Goal: Task Accomplishment & Management: Use online tool/utility

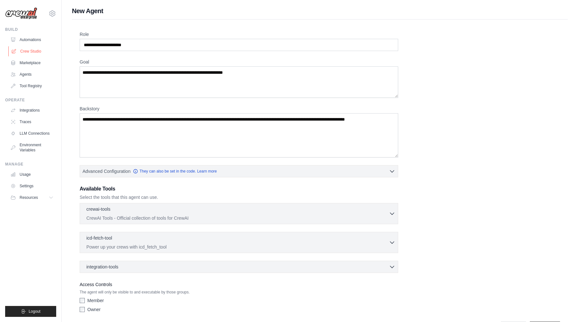
click at [32, 52] on link "Crew Studio" at bounding box center [32, 51] width 48 height 10
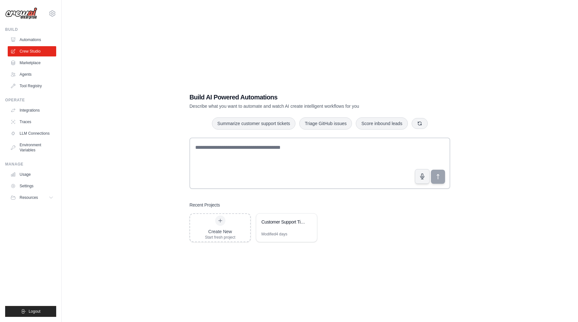
click at [226, 190] on div at bounding box center [319, 165] width 261 height 54
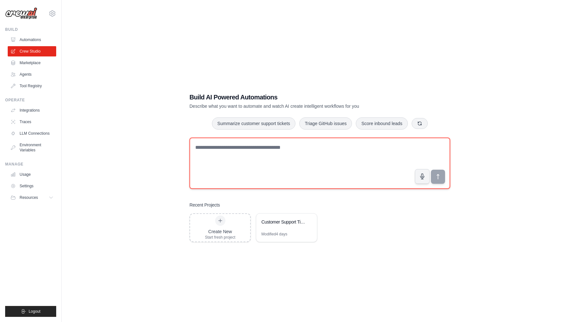
click at [221, 156] on textarea at bounding box center [319, 163] width 261 height 51
type textarea "******"
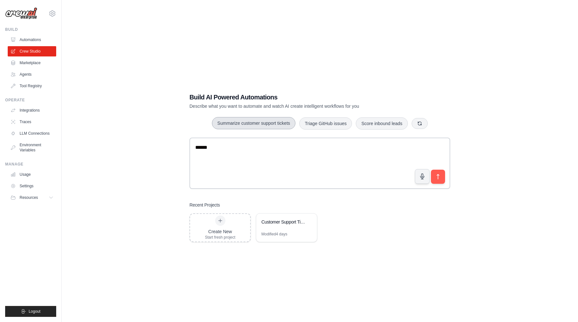
click at [225, 120] on button "Summarize customer support tickets" at bounding box center [254, 123] width 84 height 12
click at [303, 228] on div "Customer Support Ticket Automation" at bounding box center [286, 223] width 61 height 18
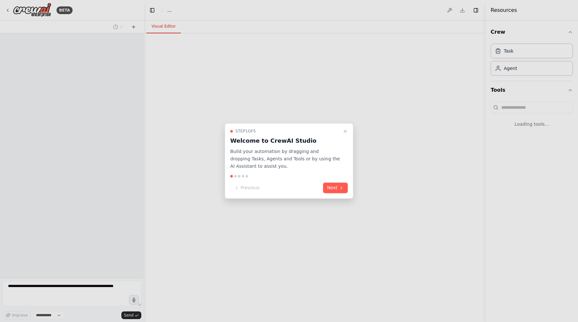
select select "****"
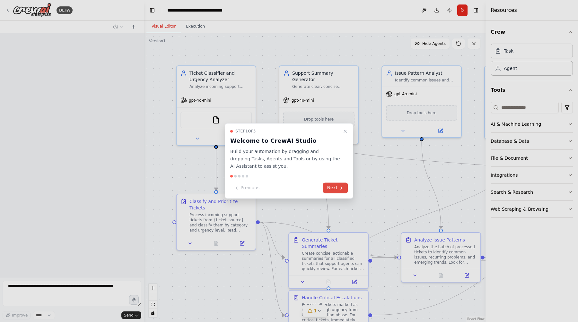
click at [332, 191] on button "Next" at bounding box center [335, 188] width 25 height 11
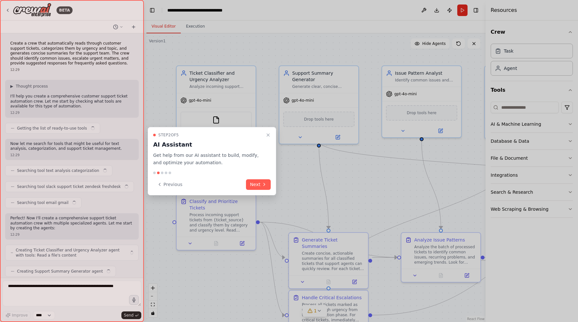
scroll to position [672, 0]
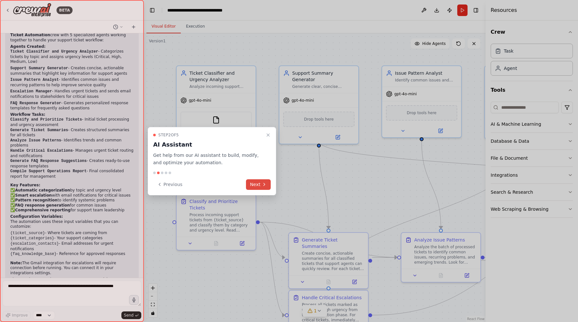
click at [261, 184] on button "Next" at bounding box center [258, 185] width 25 height 11
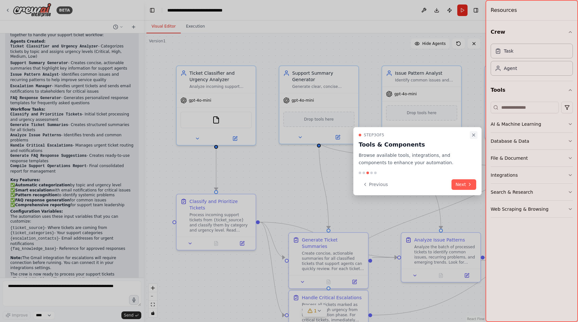
click at [473, 138] on button "Close walkthrough" at bounding box center [474, 135] width 8 height 8
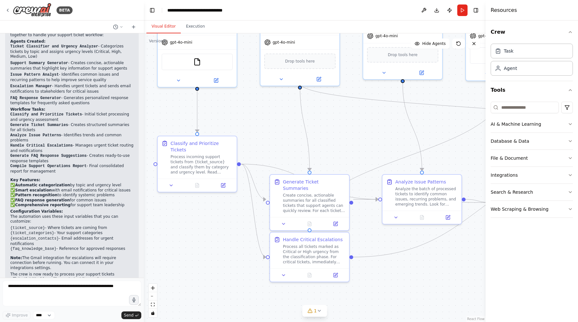
drag, startPoint x: 186, startPoint y: 163, endPoint x: 166, endPoint y: 100, distance: 66.2
click at [166, 100] on div ".deletable-edge-delete-btn { width: 20px; height: 20px; border: 0px solid #ffff…" at bounding box center [315, 177] width 342 height 289
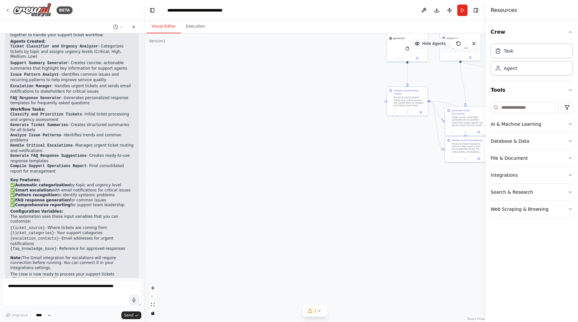
drag, startPoint x: 166, startPoint y: 100, endPoint x: 412, endPoint y: 40, distance: 253.4
click at [412, 40] on div "Version 1 Show Tools Hide Agents .deletable-edge-delete-btn { width: 20px; heig…" at bounding box center [315, 177] width 342 height 289
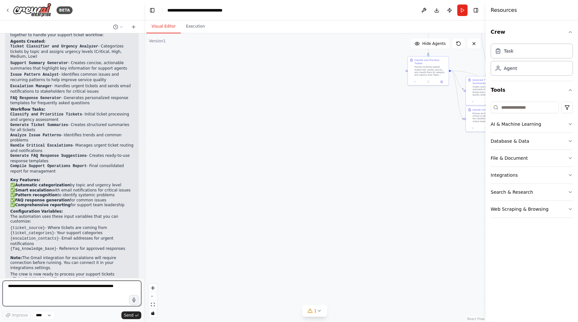
click at [79, 290] on textarea at bounding box center [72, 294] width 139 height 26
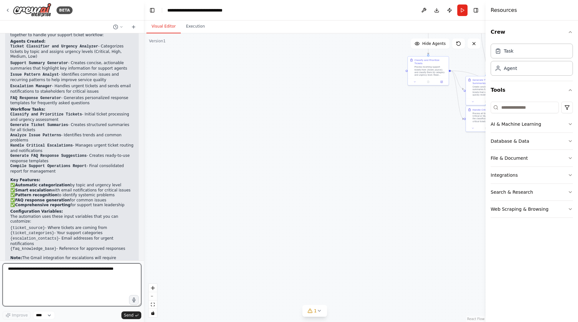
drag, startPoint x: 138, startPoint y: 305, endPoint x: 151, endPoint y: 322, distance: 21.4
click at [151, 322] on div "BETA Create a crew that automatically reads through customer support tickets, c…" at bounding box center [289, 161] width 578 height 322
click at [78, 269] on textarea at bounding box center [72, 285] width 139 height 43
click at [153, 285] on button "zoom in" at bounding box center [153, 288] width 8 height 8
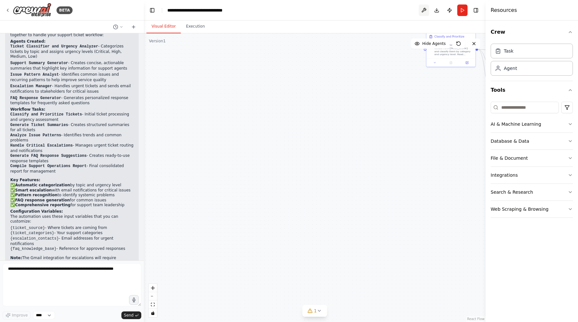
click at [426, 8] on button at bounding box center [424, 10] width 10 height 12
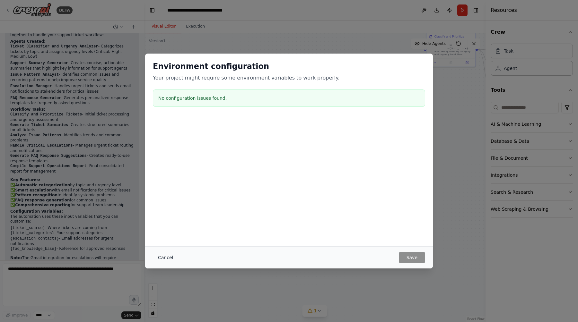
click at [162, 257] on button "Cancel" at bounding box center [165, 258] width 25 height 12
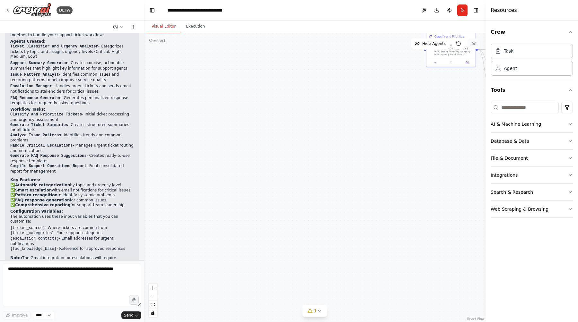
click at [474, 45] on icon at bounding box center [473, 43] width 5 height 5
click at [37, 12] on img at bounding box center [32, 10] width 39 height 14
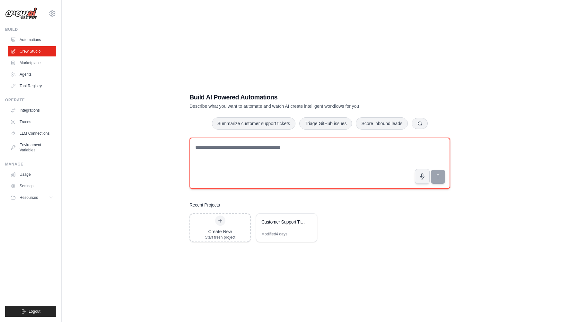
click at [250, 156] on textarea at bounding box center [319, 163] width 261 height 51
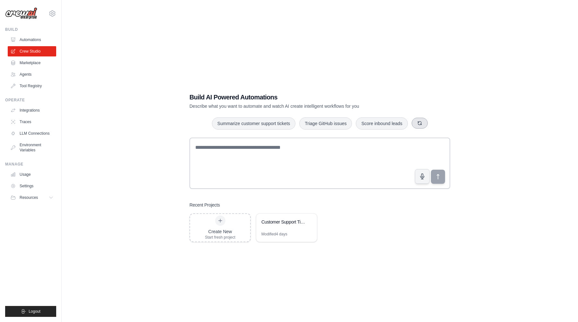
click at [419, 126] on button "button" at bounding box center [420, 123] width 16 height 11
click at [424, 125] on button "button" at bounding box center [428, 123] width 16 height 11
click at [434, 123] on icon "button" at bounding box center [432, 123] width 5 height 5
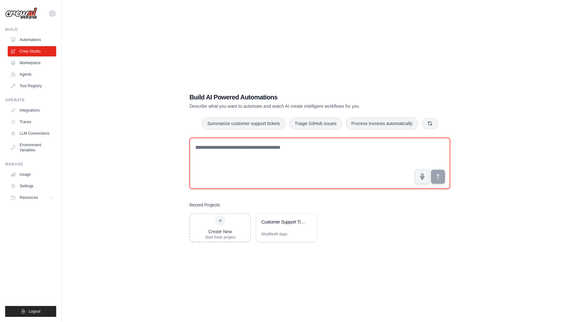
click at [307, 155] on textarea at bounding box center [319, 163] width 261 height 51
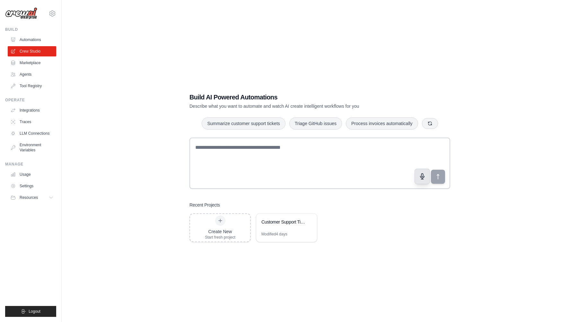
click at [422, 175] on icon "button" at bounding box center [422, 176] width 7 height 7
click at [424, 182] on button "button" at bounding box center [422, 176] width 15 height 15
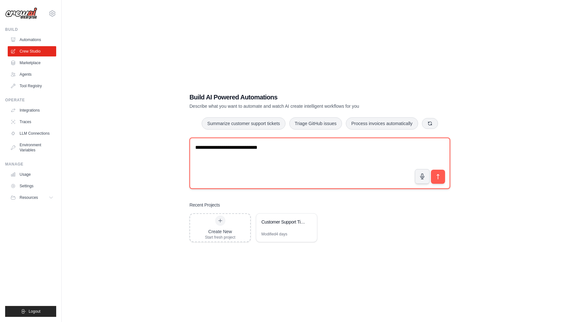
click at [359, 145] on textarea "**********" at bounding box center [319, 163] width 261 height 51
type textarea "**********"
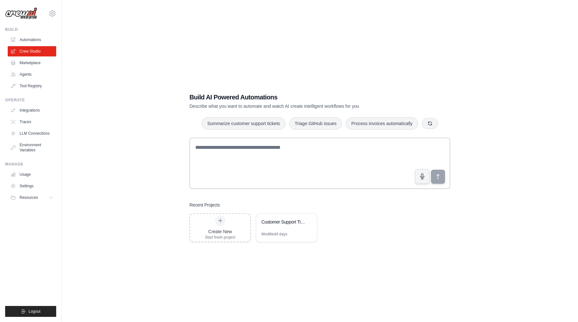
click at [155, 152] on div "Build AI Powered Automations Describe what you want to automate and watch AI cr…" at bounding box center [320, 167] width 496 height 322
